Goal: Task Accomplishment & Management: Manage account settings

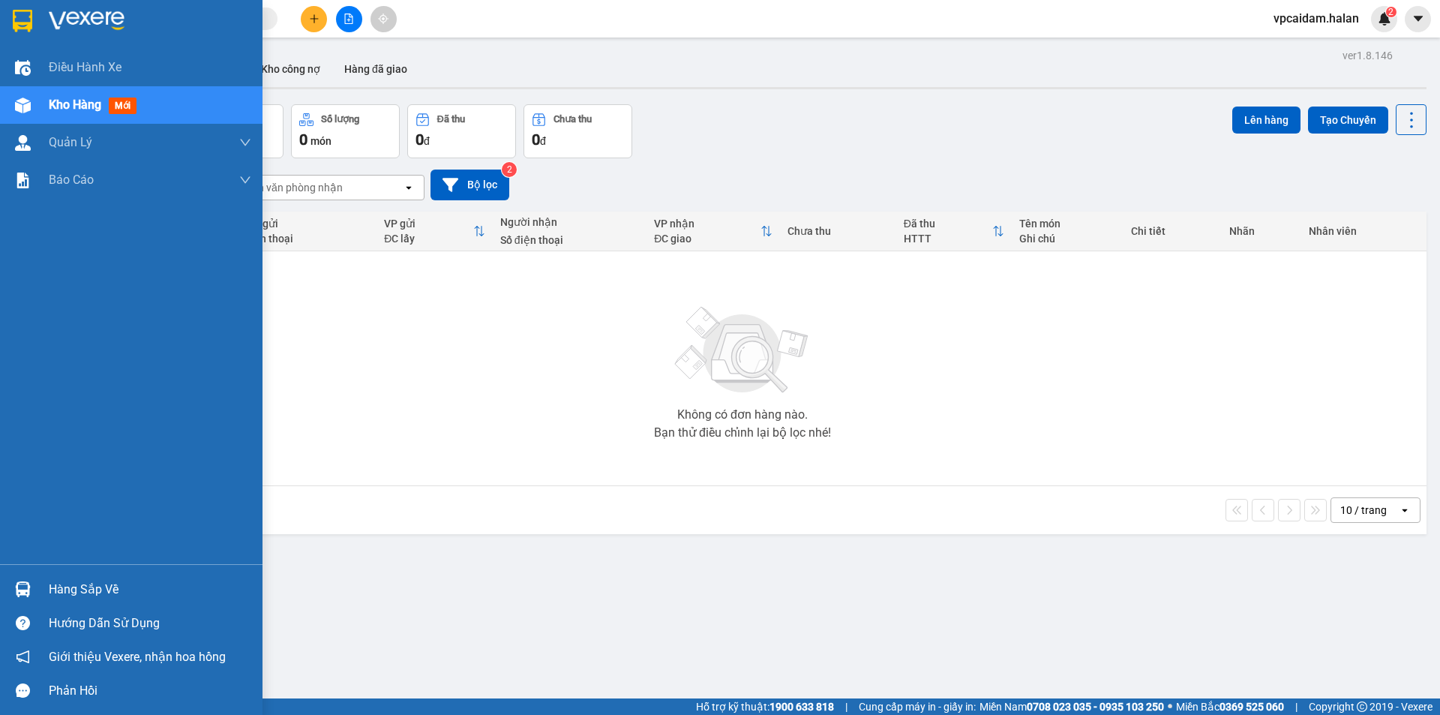
click at [64, 589] on div "Hàng sắp về" at bounding box center [150, 589] width 203 height 23
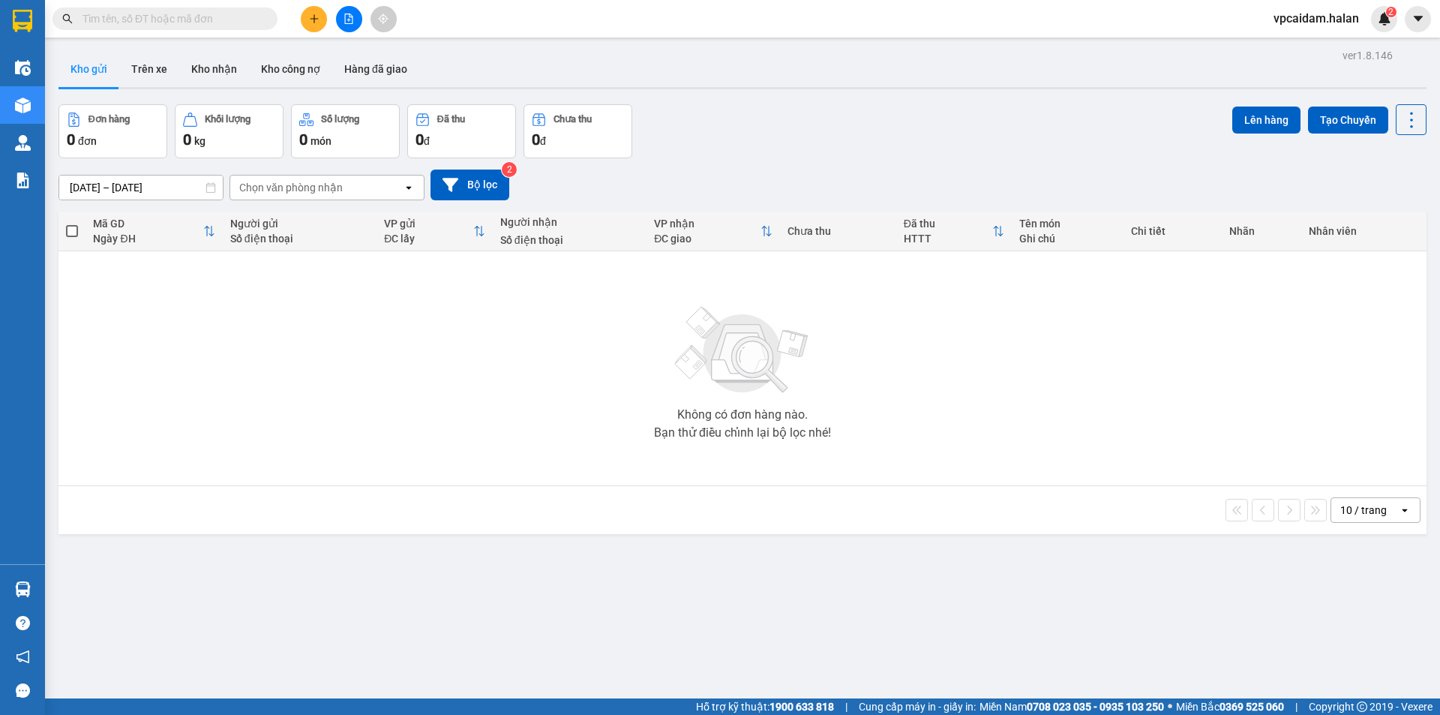
click at [477, 340] on section "Kết quả tìm kiếm ( 0 ) Bộ lọc No Data vpcaidam.halan 2 Điều hành xe Kho hàng mớ…" at bounding box center [720, 357] width 1440 height 715
click at [167, 64] on button "Trên xe" at bounding box center [149, 69] width 60 height 36
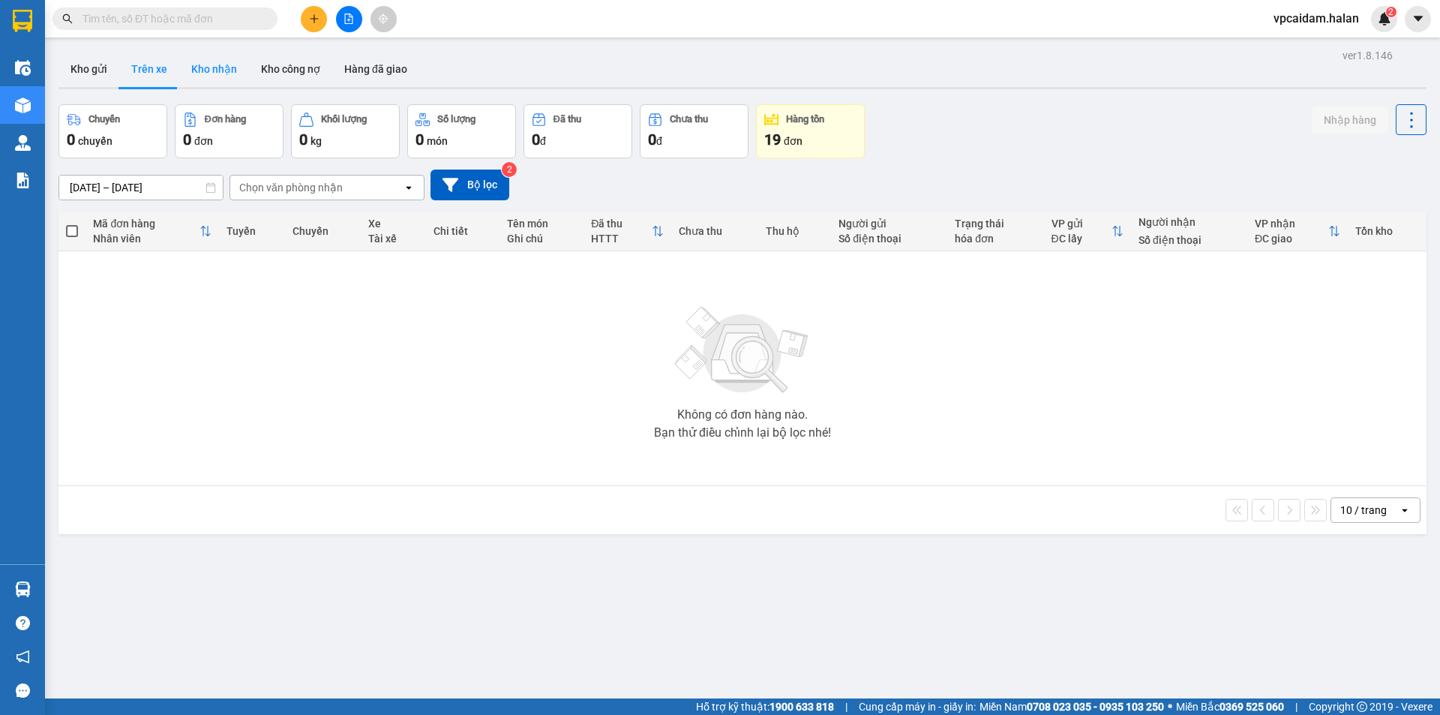
click at [227, 80] on button "Kho nhận" at bounding box center [214, 69] width 70 height 36
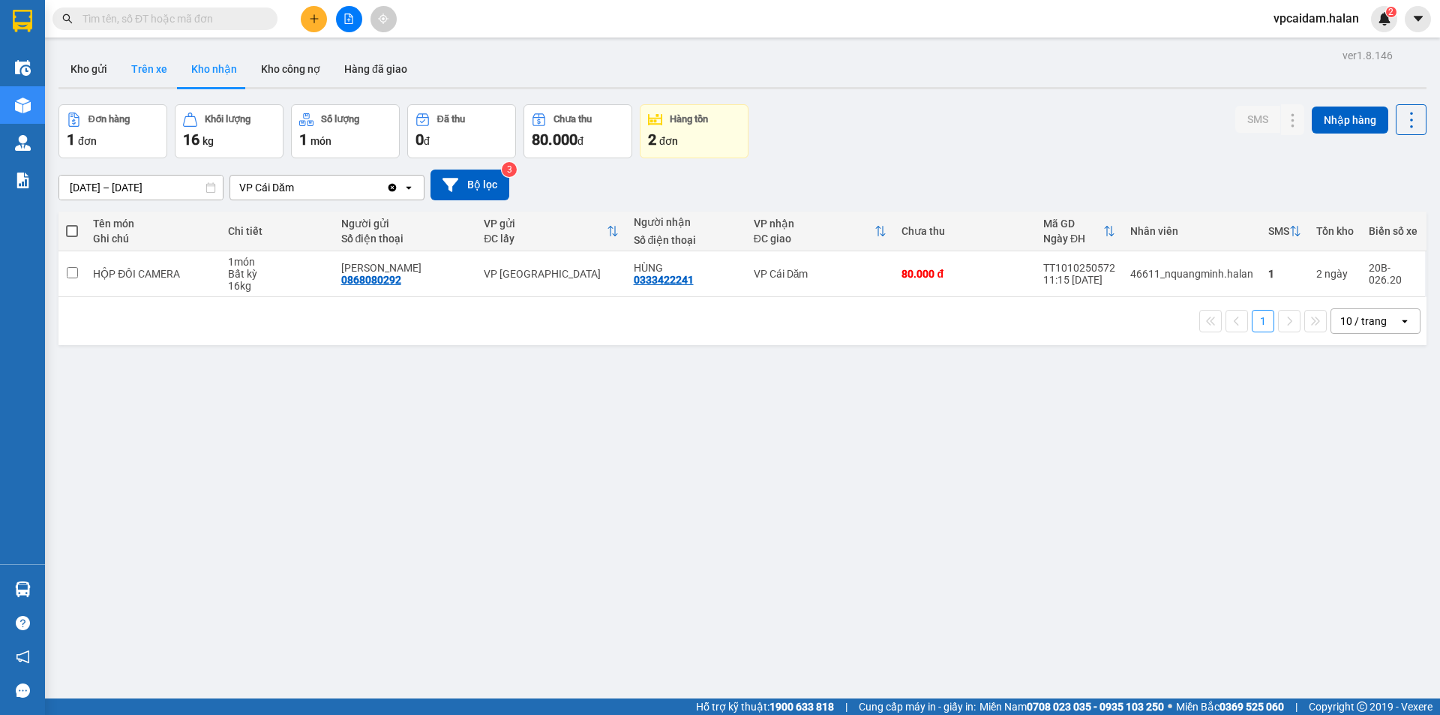
click at [152, 63] on button "Trên xe" at bounding box center [149, 69] width 60 height 36
type input "[DATE] – [DATE]"
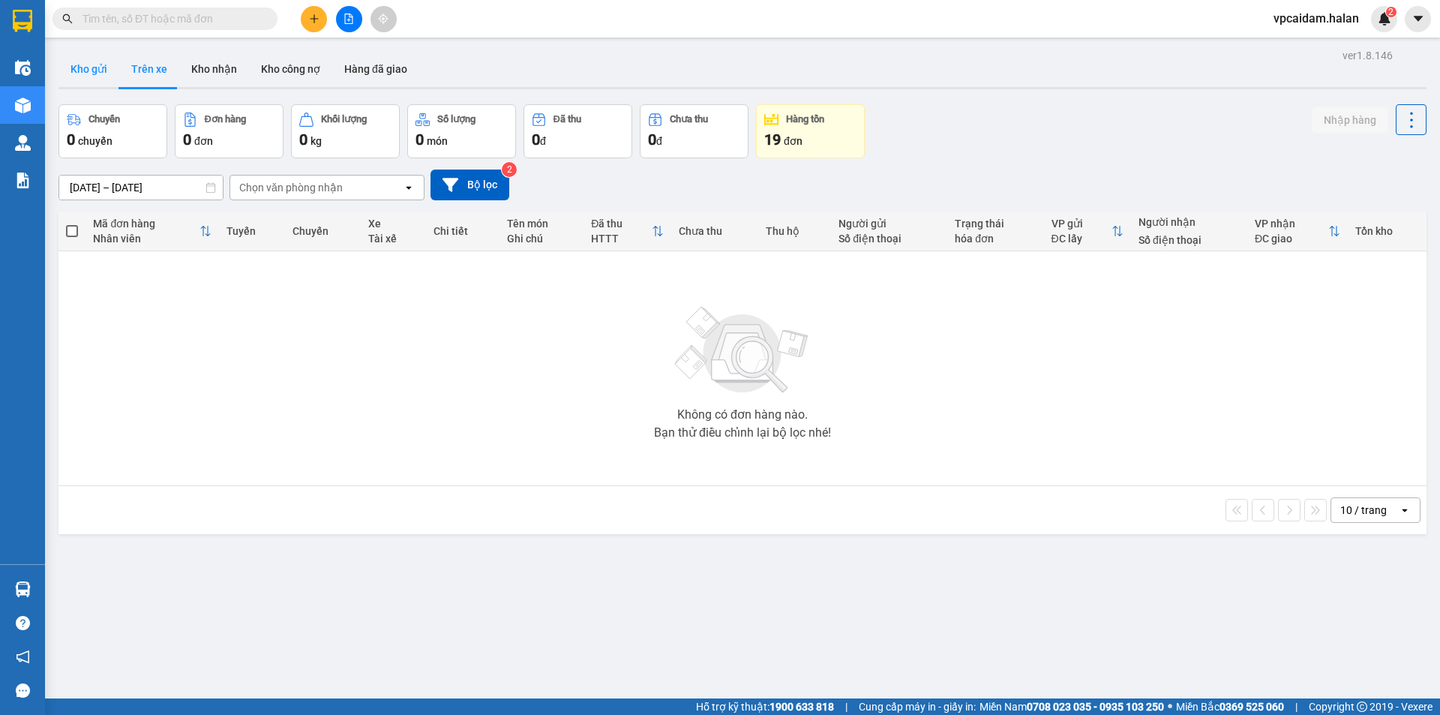
click at [101, 76] on button "Kho gửi" at bounding box center [89, 69] width 61 height 36
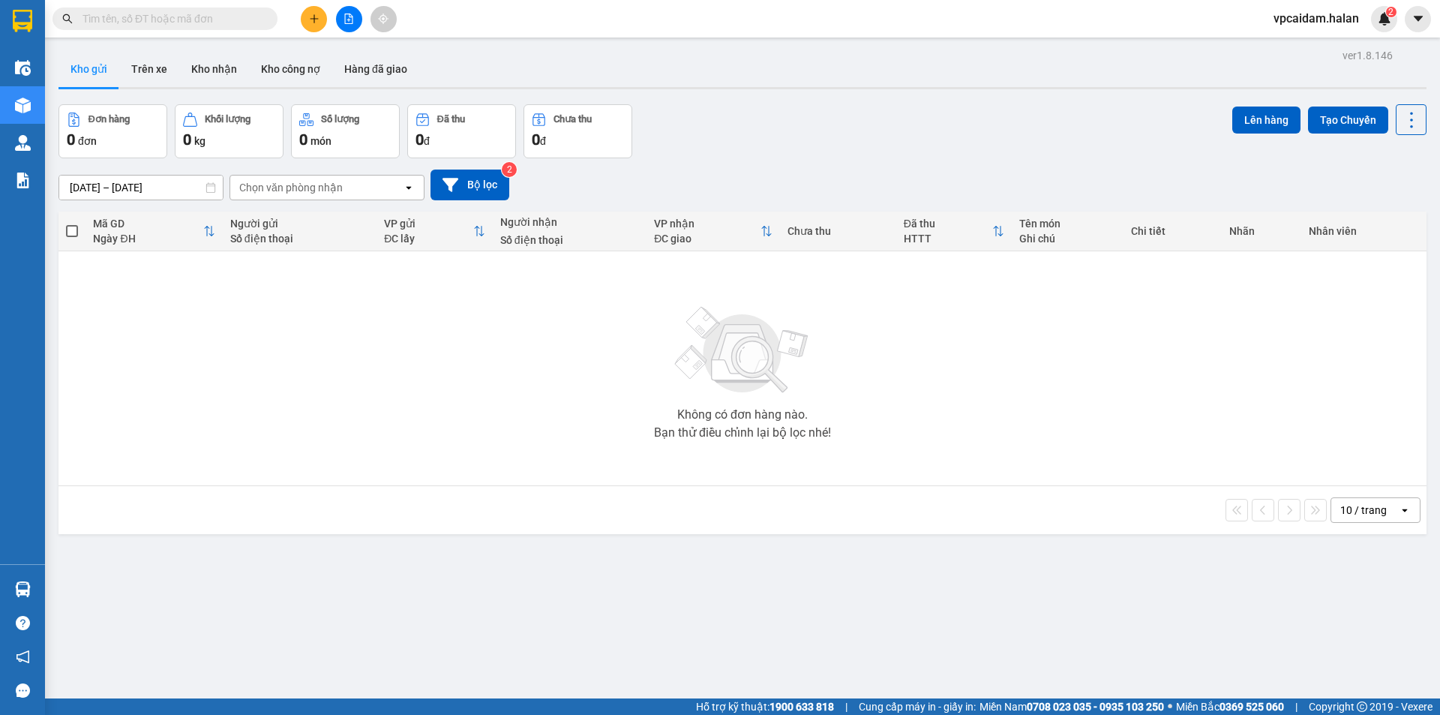
click at [59, 51] on button "Kho gửi" at bounding box center [89, 69] width 61 height 36
click at [212, 489] on div "10 / trang open" at bounding box center [743, 510] width 1368 height 48
drag, startPoint x: 260, startPoint y: 373, endPoint x: 190, endPoint y: 326, distance: 84.5
click at [190, 326] on div "Không có đơn hàng nào. Bạn thử điều chỉnh lại bộ lọc nhé!" at bounding box center [742, 368] width 1353 height 225
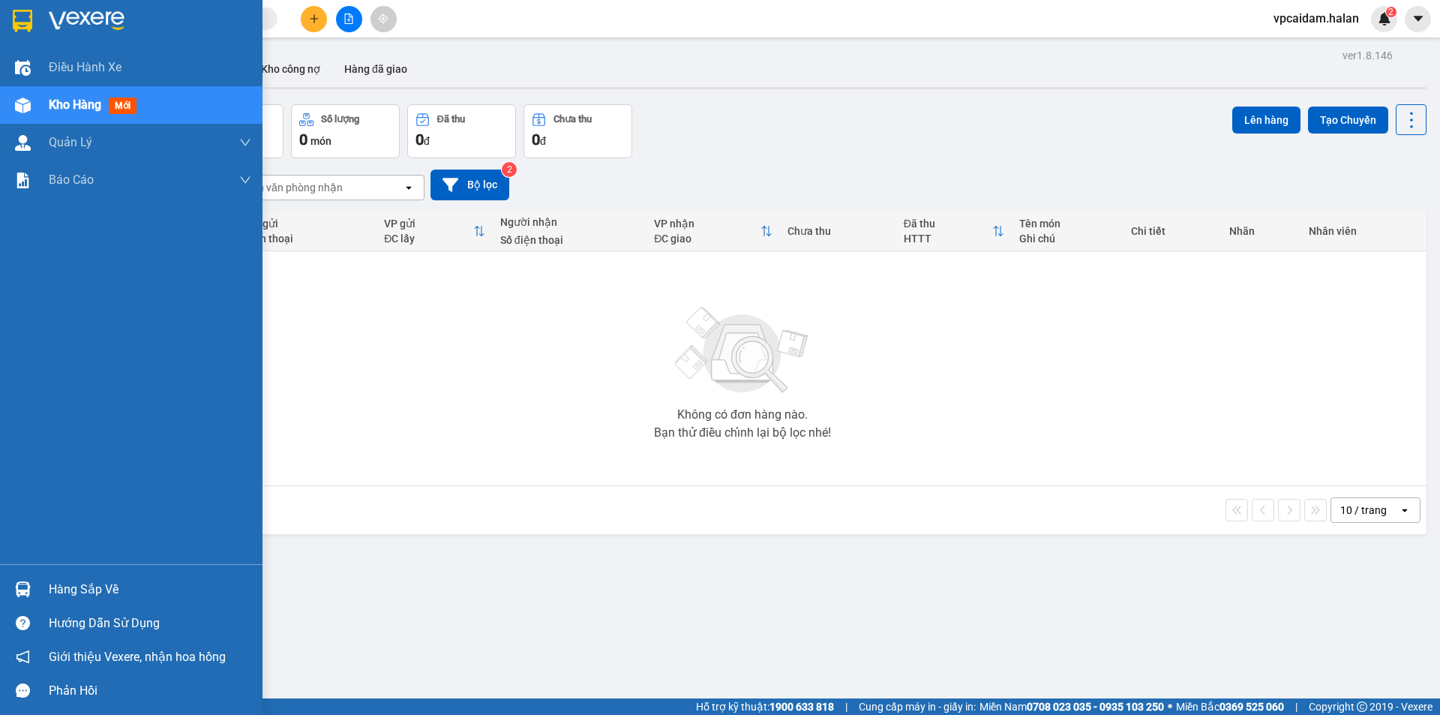
click at [19, 581] on div at bounding box center [23, 589] width 26 height 26
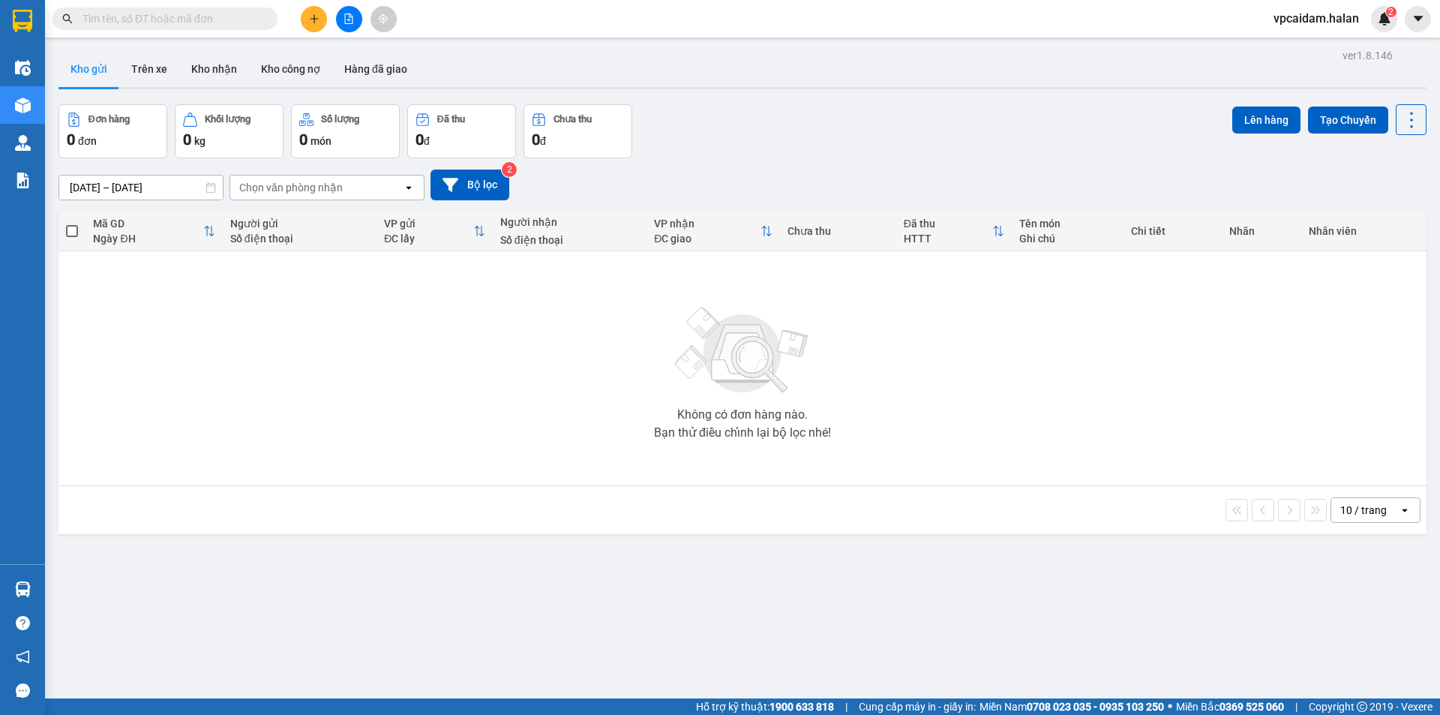
click at [660, 308] on section "Kết quả tìm kiếm ( 0 ) Bộ lọc No Data vpcaidam.halan 2 Điều hành xe Kho hàng mớ…" at bounding box center [720, 357] width 1440 height 715
click at [713, 610] on div "ver 1.8.146 Kho gửi Trên xe Kho nhận Kho công nợ Hàng đã giao Đơn hàng 0 đơn Kh…" at bounding box center [743, 402] width 1380 height 715
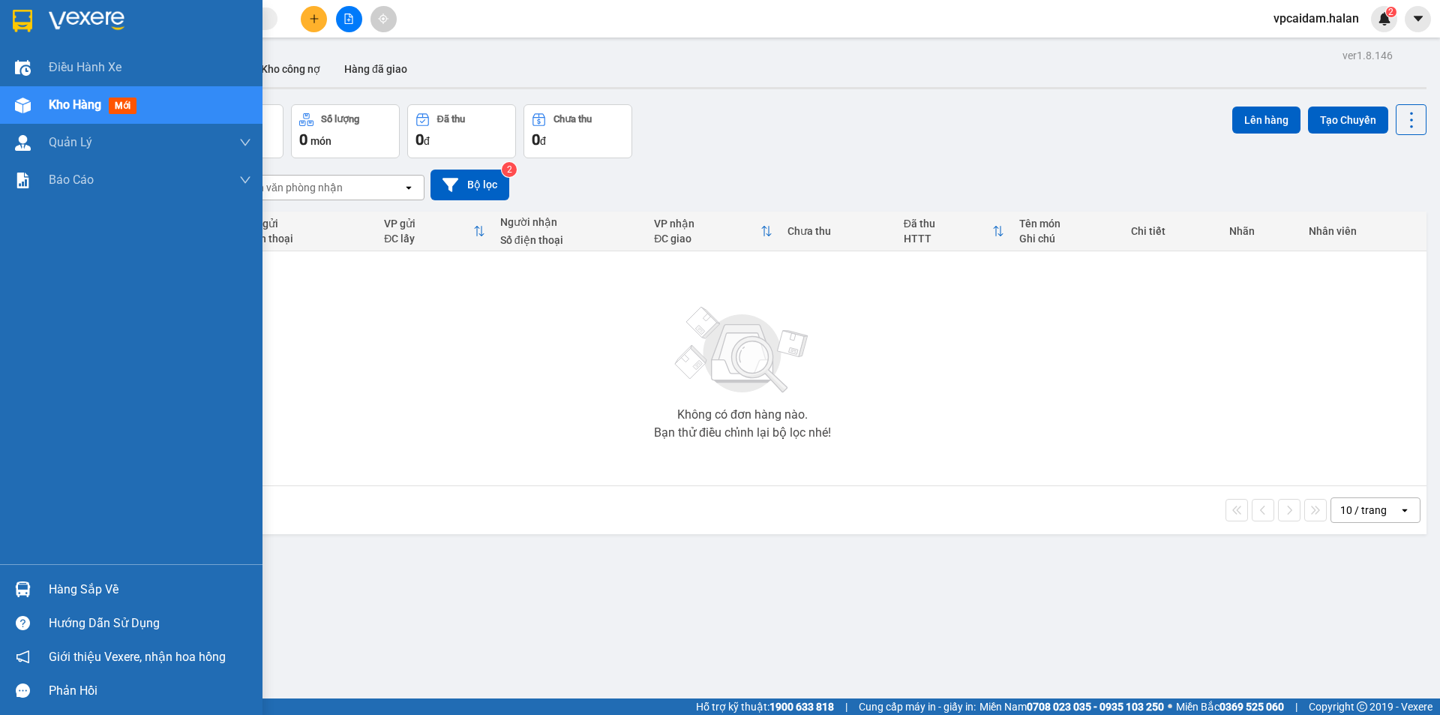
click at [89, 587] on div "Hàng sắp về" at bounding box center [150, 589] width 203 height 23
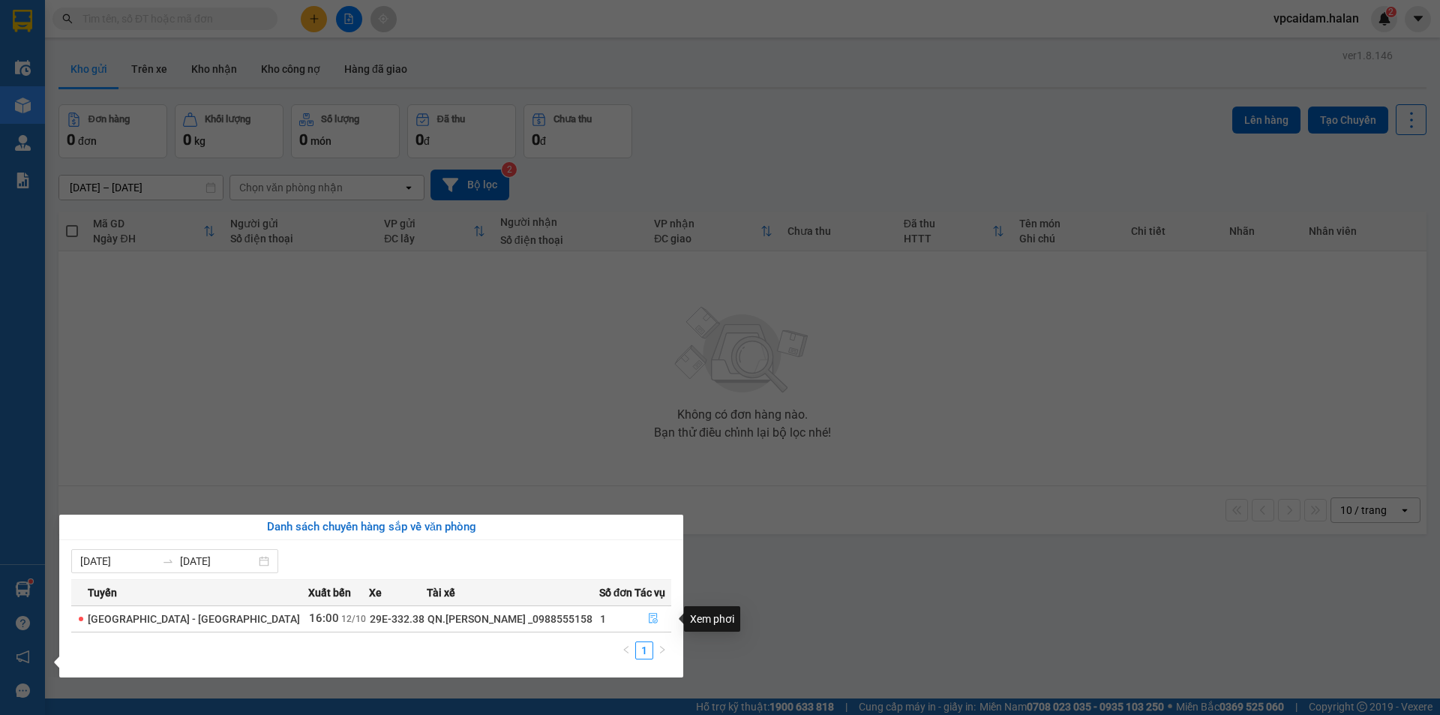
click at [654, 620] on button "button" at bounding box center [653, 619] width 36 height 24
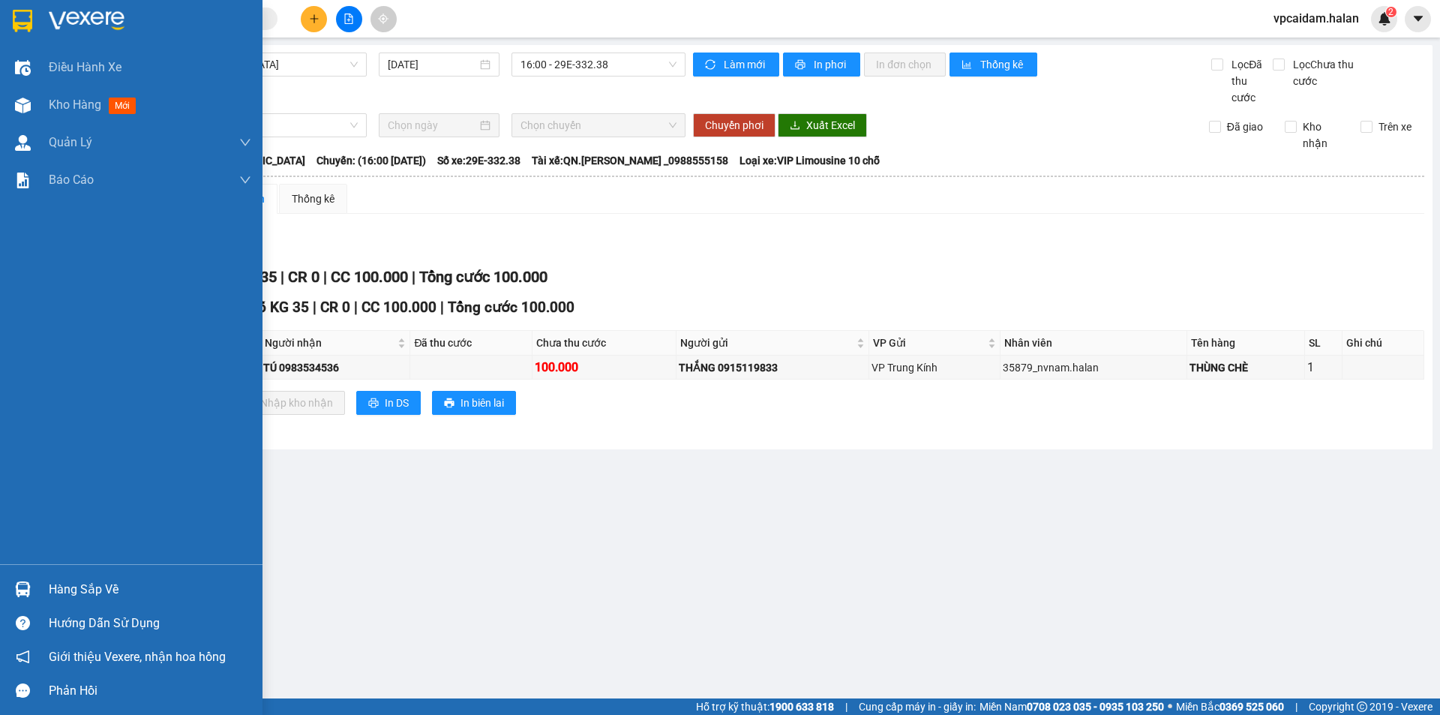
click at [41, 588] on div "Hàng sắp về" at bounding box center [131, 589] width 263 height 34
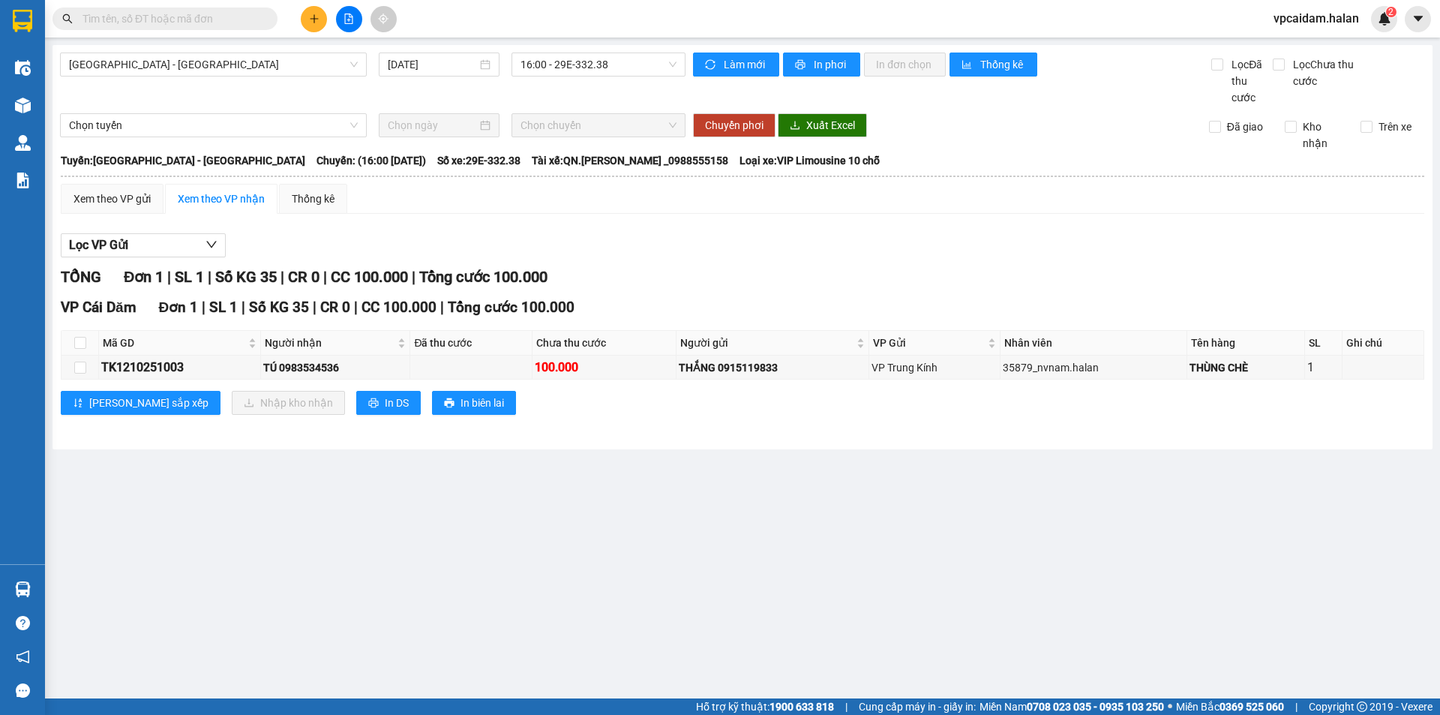
click at [590, 440] on section "Kết quả tìm kiếm ( 0 ) Bộ lọc No Data vpcaidam.halan 2 Điều hành xe Kho hàng mớ…" at bounding box center [720, 357] width 1440 height 715
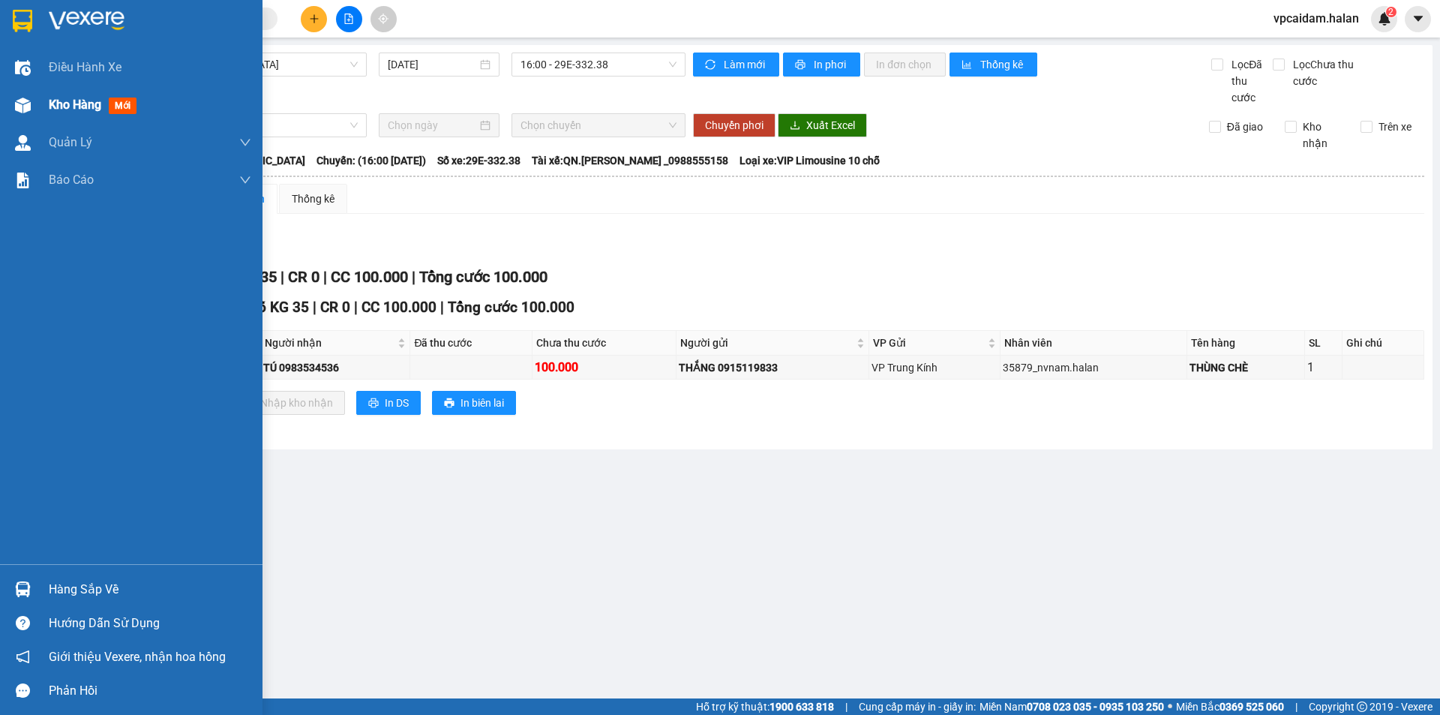
click at [41, 104] on div "Kho hàng mới" at bounding box center [131, 105] width 263 height 38
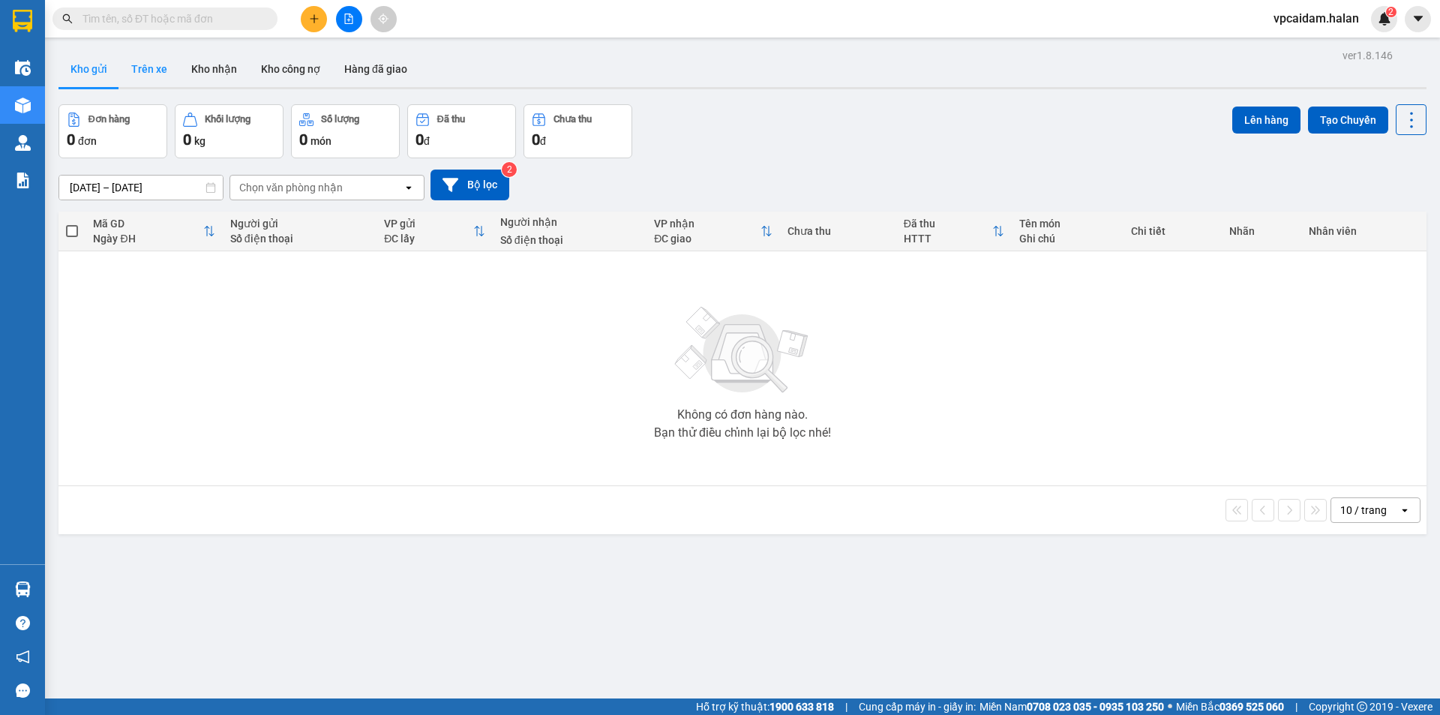
click at [147, 72] on button "Trên xe" at bounding box center [149, 69] width 60 height 36
